Goal: Information Seeking & Learning: Learn about a topic

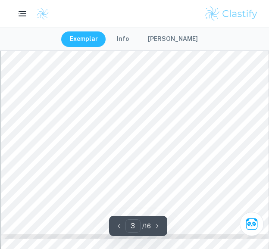
scroll to position [1056, 0]
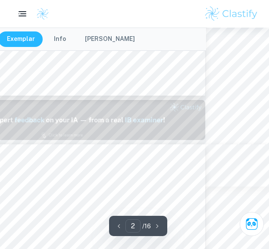
type input "1"
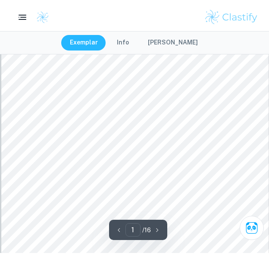
scroll to position [0, 0]
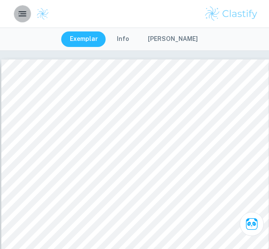
click at [22, 11] on rect "button" at bounding box center [23, 11] width 8 height 1
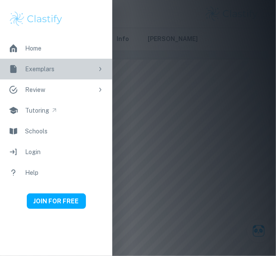
click at [79, 69] on div "Exemplars" at bounding box center [59, 68] width 68 height 9
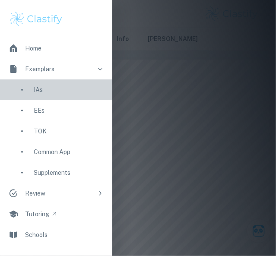
click at [69, 87] on div "IAs" at bounding box center [69, 89] width 70 height 9
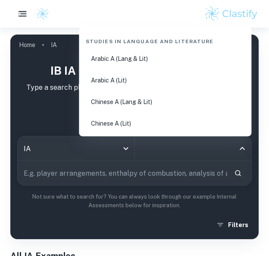
click at [149, 148] on input "All Subjects" at bounding box center [187, 148] width 96 height 16
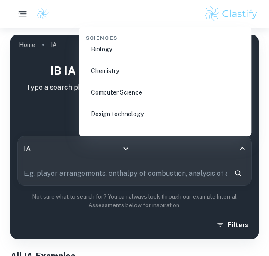
scroll to position [1353, 0]
click at [156, 71] on li "Chemistry" at bounding box center [165, 70] width 166 height 20
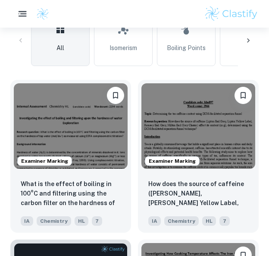
scroll to position [281, 0]
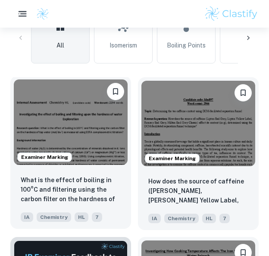
click at [104, 139] on img at bounding box center [71, 121] width 114 height 85
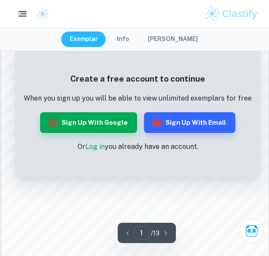
scroll to position [621, 0]
